Goal: Transaction & Acquisition: Purchase product/service

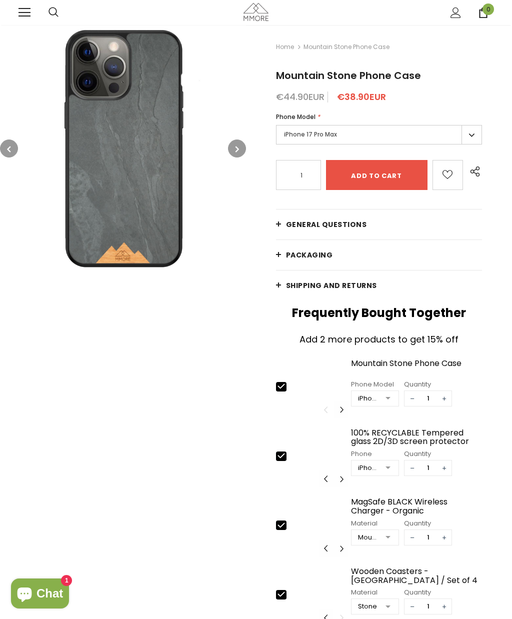
click at [25, 14] on link at bounding box center [24, 12] width 12 height 12
